Goal: Check status: Check status

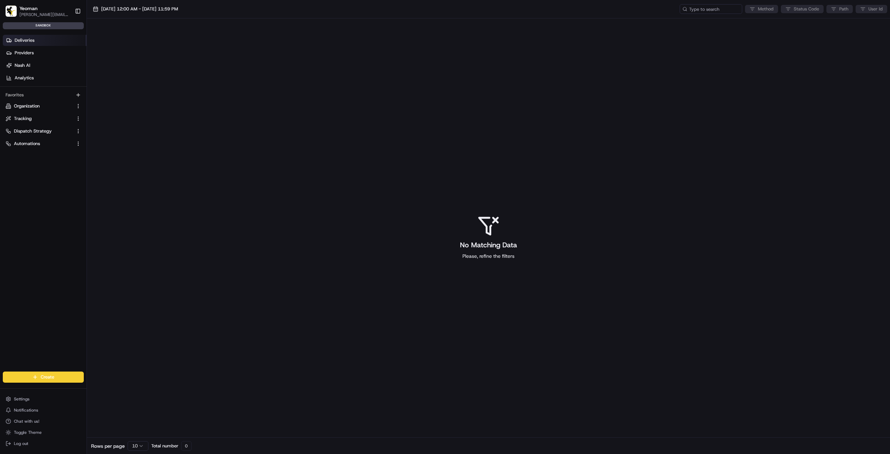
click at [36, 41] on link "Deliveries" at bounding box center [45, 40] width 84 height 11
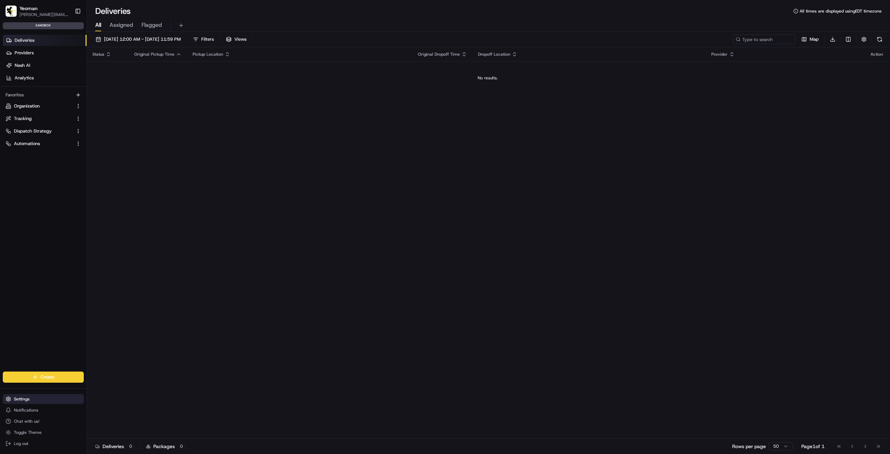
click at [26, 403] on button "Settings" at bounding box center [43, 399] width 81 height 10
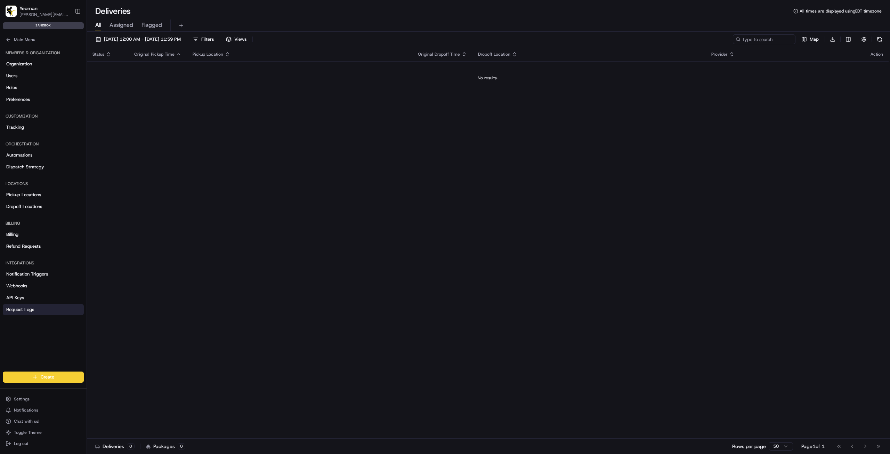
click at [29, 307] on span "Request Logs" at bounding box center [20, 309] width 28 height 6
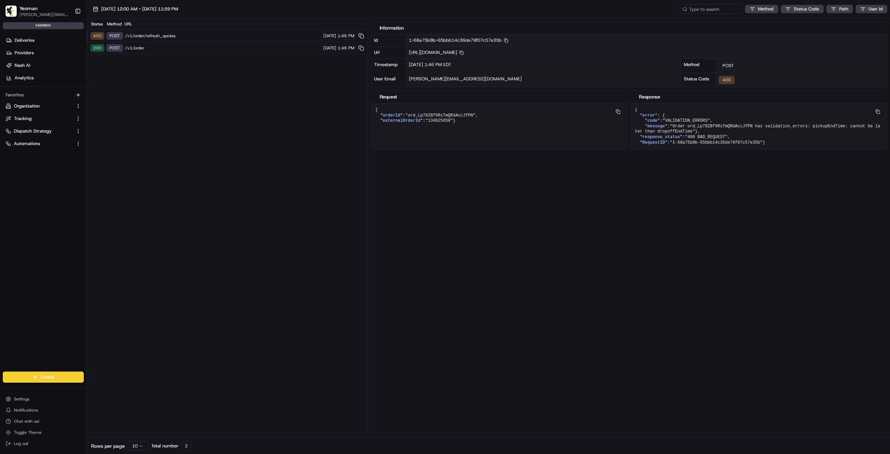
click at [155, 48] on span "/v1/order" at bounding box center [222, 48] width 194 height 6
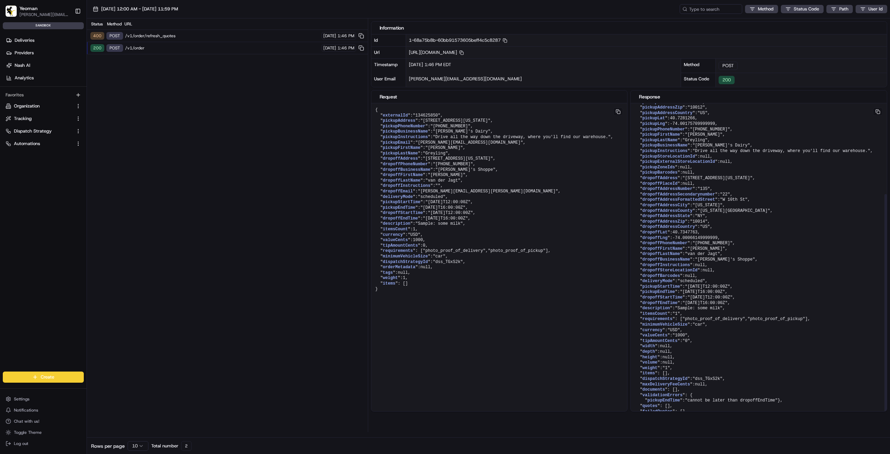
scroll to position [127, 0]
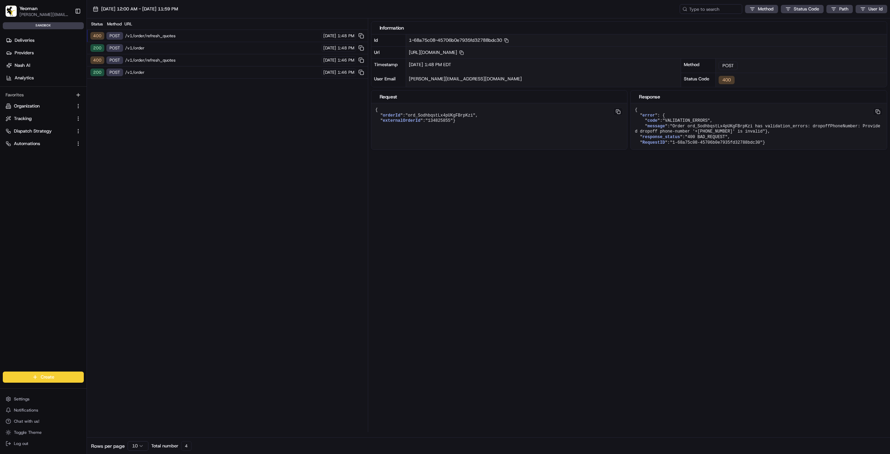
click at [149, 45] on div "200 POST /v1/order 08/21/2025 1:48 PM" at bounding box center [227, 48] width 281 height 12
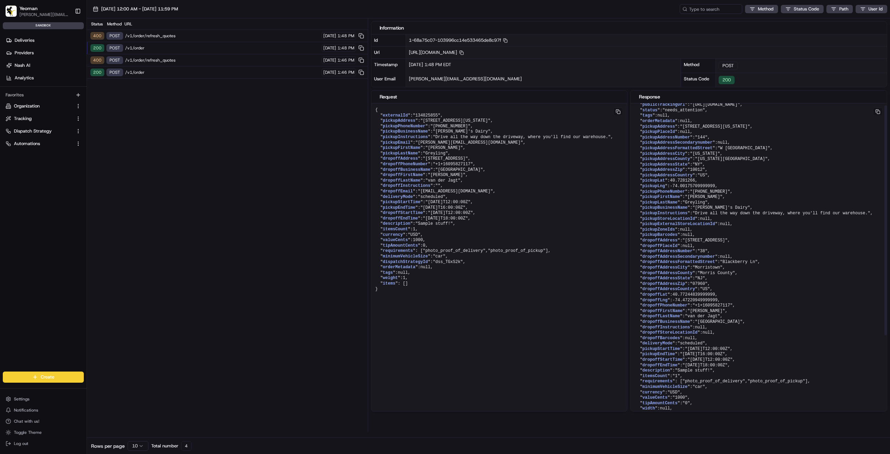
scroll to position [127, 0]
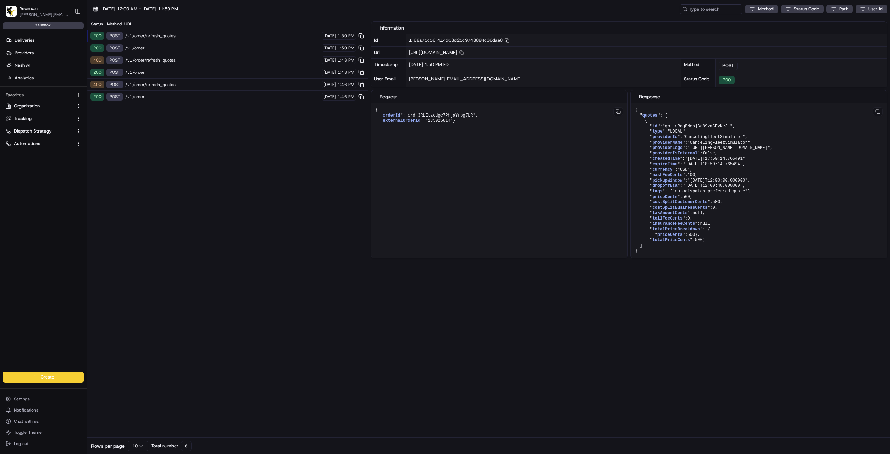
click at [236, 47] on span "/v1/order" at bounding box center [222, 48] width 194 height 6
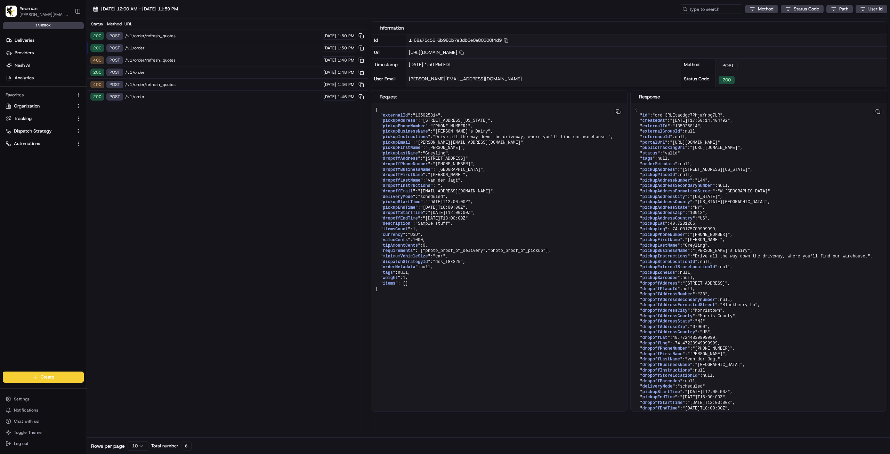
click at [233, 40] on div "200 POST /v1/order/refresh_quotes 08/21/2025 1:50 PM" at bounding box center [227, 36] width 281 height 12
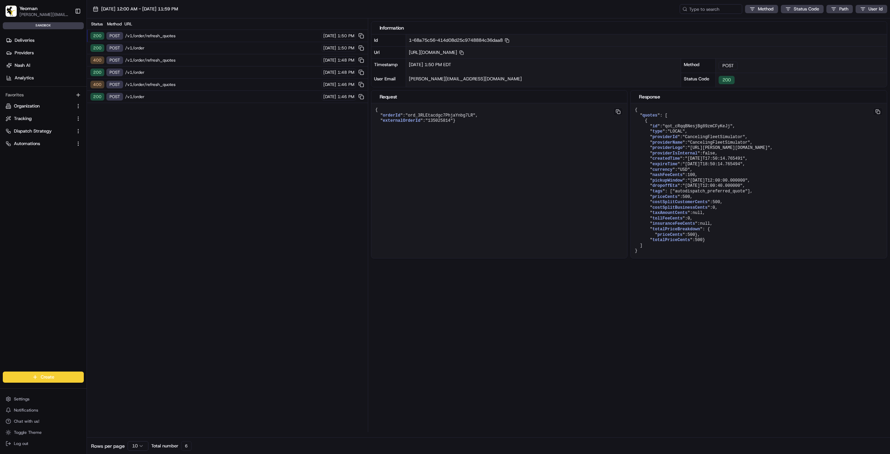
click at [186, 48] on span "/v1/order" at bounding box center [222, 48] width 194 height 6
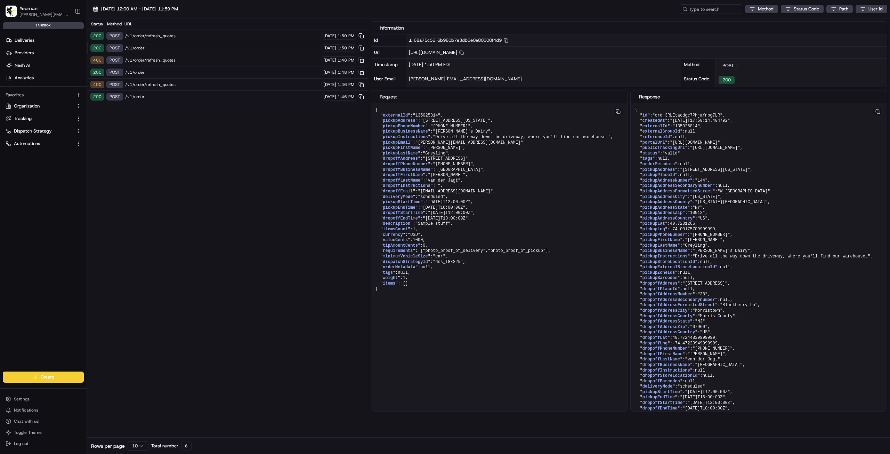
click at [151, 93] on div "200 POST /v1/order 08/21/2025 1:46 PM" at bounding box center [227, 97] width 281 height 12
